Goal: Use online tool/utility: Utilize a website feature to perform a specific function

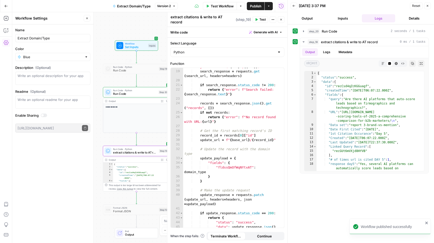
scroll to position [108, 0]
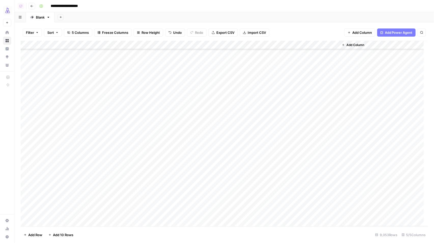
scroll to position [60713, 0]
click at [210, 45] on div "Add Column" at bounding box center [224, 134] width 407 height 186
click at [198, 81] on span "Filter" at bounding box center [201, 80] width 45 height 5
type input "Status"
click at [108, 61] on input "text" at bounding box center [138, 59] width 61 height 5
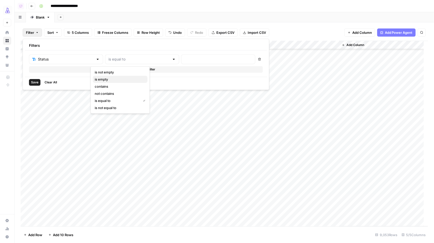
click at [104, 80] on span "is empty" at bounding box center [119, 79] width 49 height 5
type input "is empty"
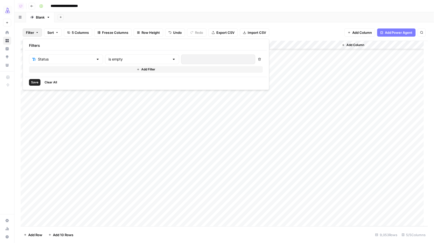
click at [38, 81] on span "Save" at bounding box center [34, 82] width 7 height 5
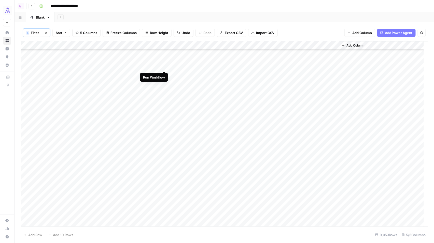
click at [165, 64] on div "Add Column" at bounding box center [224, 133] width 407 height 185
click at [164, 75] on div "Add Column" at bounding box center [224, 133] width 407 height 185
click at [165, 100] on div "Add Column" at bounding box center [224, 133] width 407 height 185
click at [165, 109] on div "Add Column" at bounding box center [224, 133] width 407 height 185
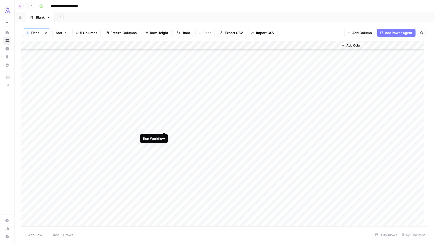
click at [164, 127] on div "Add Column" at bounding box center [224, 133] width 407 height 185
click at [164, 100] on div "Add Column" at bounding box center [224, 133] width 407 height 185
click at [286, 126] on div "Add Column" at bounding box center [224, 133] width 407 height 185
click at [306, 132] on div "Add Column" at bounding box center [224, 133] width 407 height 185
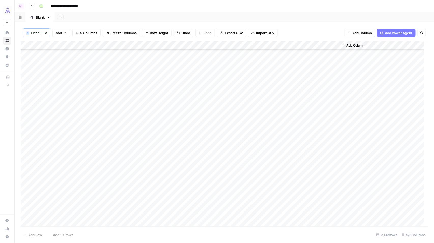
click at [323, 131] on div "Add Column" at bounding box center [224, 133] width 407 height 185
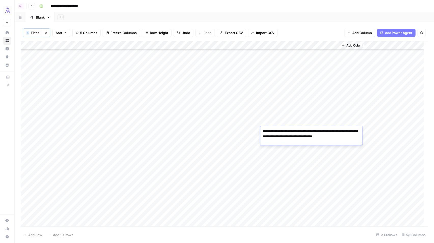
click at [378, 146] on div "Add Column" at bounding box center [383, 133] width 89 height 185
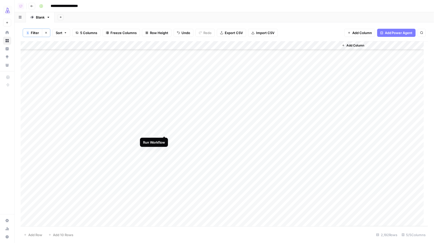
click at [164, 131] on div "Add Column" at bounding box center [224, 133] width 407 height 185
click at [165, 47] on div "Add Column" at bounding box center [224, 133] width 407 height 185
click at [169, 81] on span "First 10 Rows" at bounding box center [183, 82] width 32 height 5
click at [158, 46] on div "Add Column" at bounding box center [224, 133] width 407 height 185
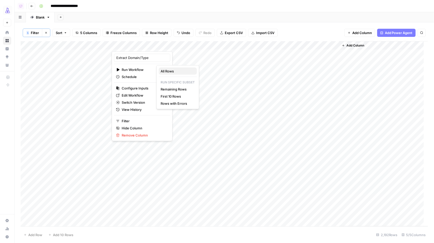
click at [171, 72] on span "All Rows" at bounding box center [177, 71] width 32 height 5
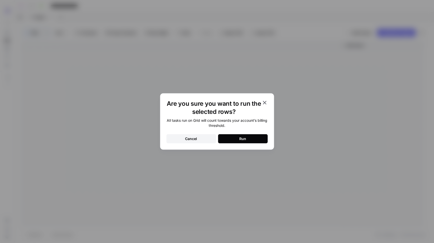
click at [229, 142] on button "Run" at bounding box center [243, 138] width 50 height 9
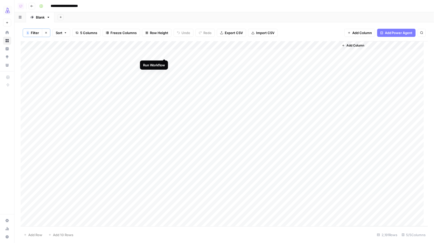
click at [163, 53] on div "Add Column" at bounding box center [224, 133] width 407 height 185
click at [164, 63] on div "Add Column" at bounding box center [224, 133] width 407 height 185
click at [163, 71] on div "Add Column" at bounding box center [224, 133] width 407 height 185
click at [164, 71] on div "Add Column" at bounding box center [224, 133] width 407 height 185
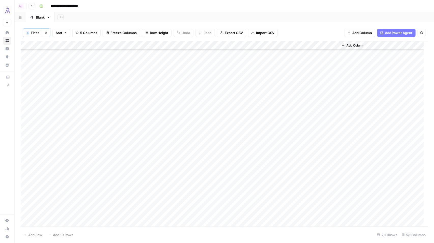
click at [205, 47] on div "Add Column" at bounding box center [224, 133] width 407 height 185
click at [187, 81] on span "Filter" at bounding box center [201, 81] width 45 height 5
type input "Status"
click at [32, 81] on span "Save" at bounding box center [34, 82] width 7 height 5
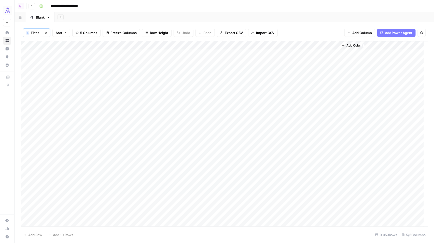
click at [84, 105] on div "Add Column" at bounding box center [224, 133] width 407 height 185
click at [165, 46] on div "Add Column" at bounding box center [224, 133] width 407 height 185
click at [167, 57] on span "All Rows" at bounding box center [183, 57] width 32 height 5
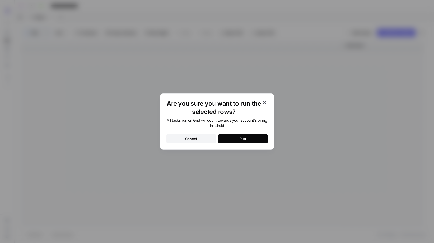
click at [222, 137] on button "Run" at bounding box center [243, 138] width 50 height 9
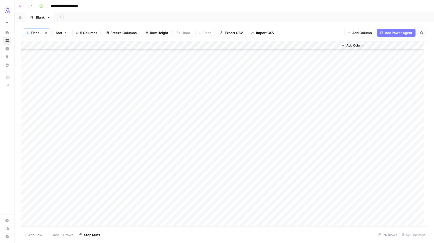
scroll to position [1264, 0]
